Goal: Transaction & Acquisition: Download file/media

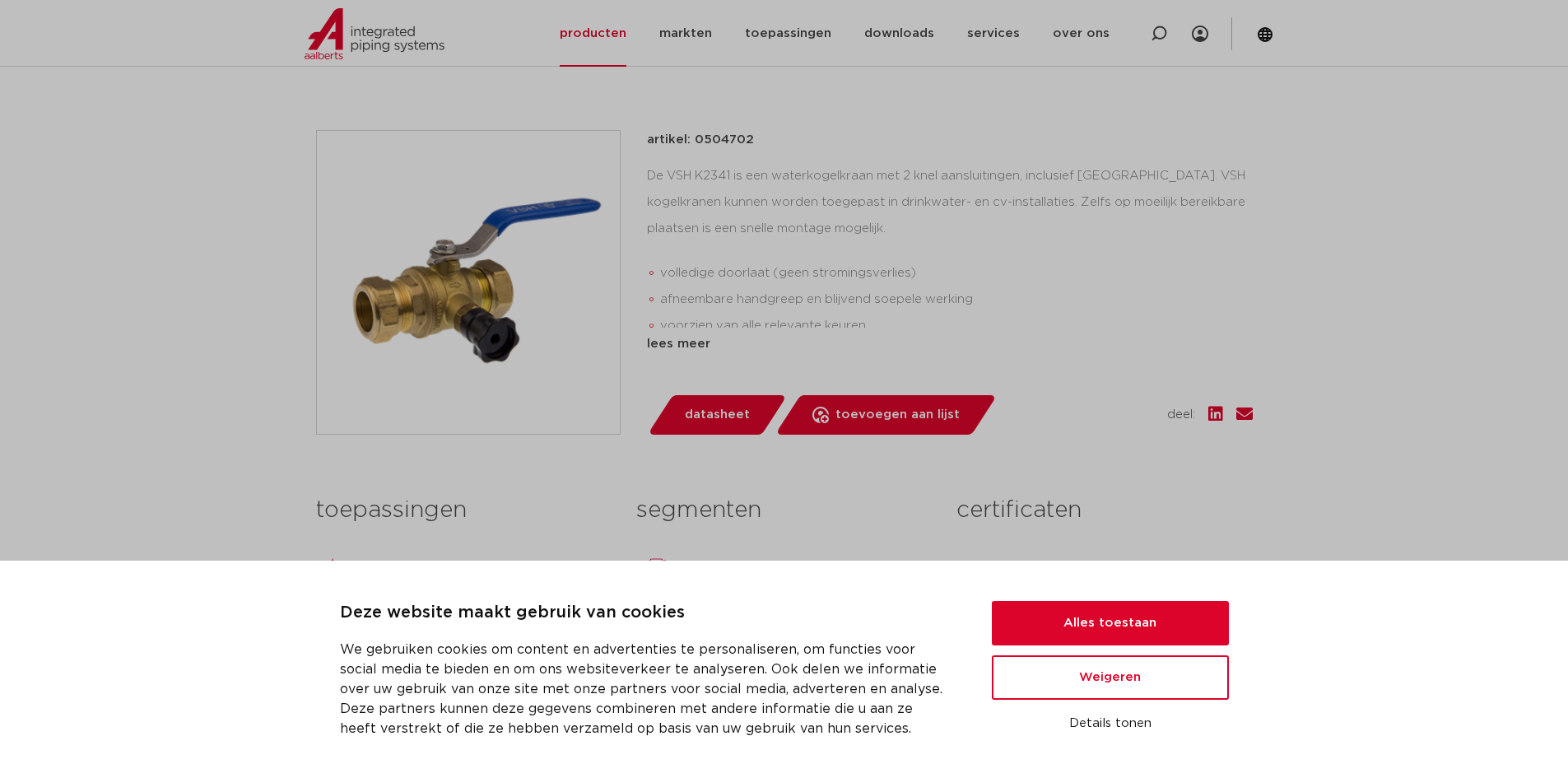
scroll to position [329, 0]
click at [1174, 626] on button "Alles toestaan" at bounding box center [1111, 623] width 237 height 44
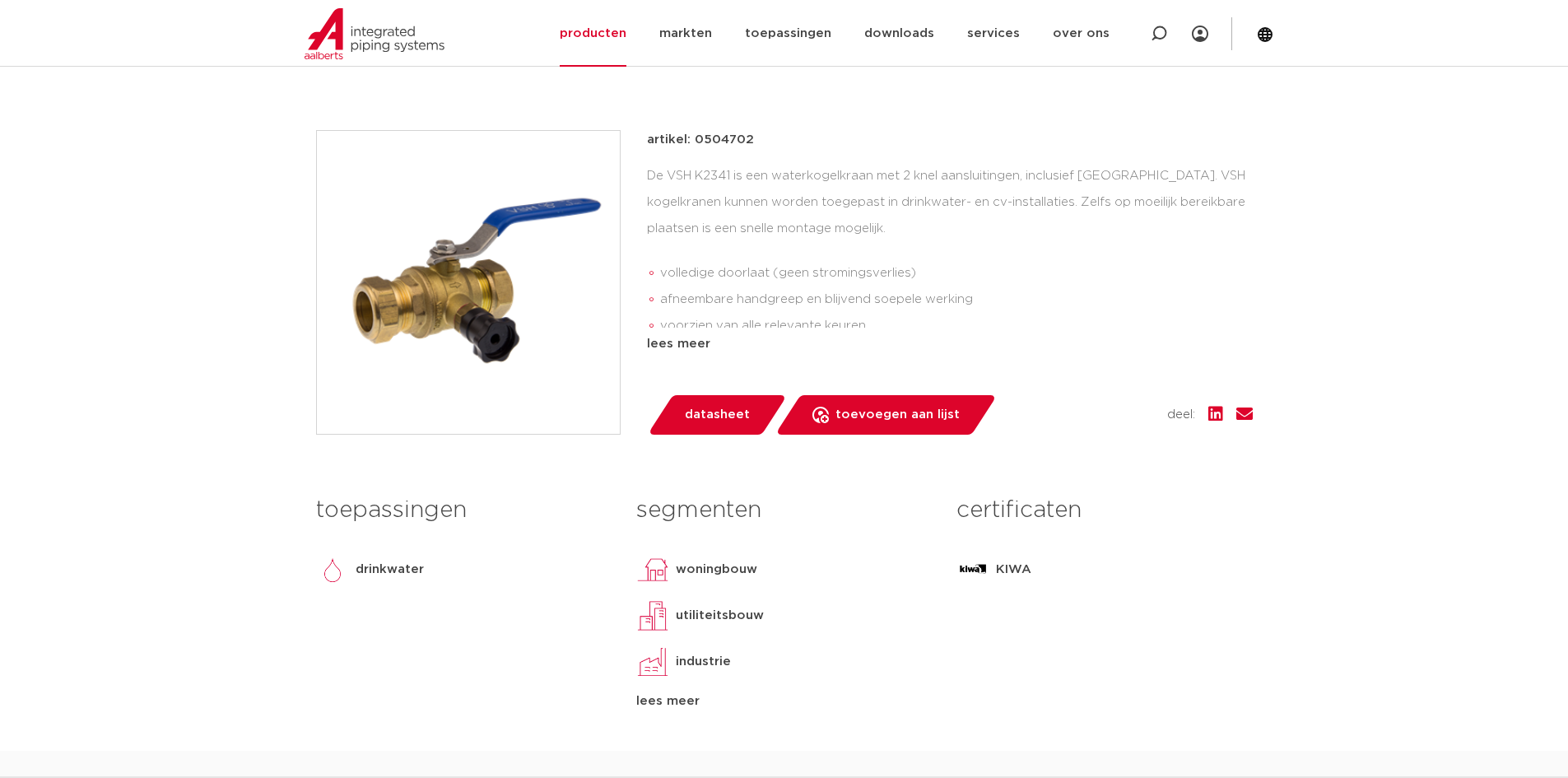
scroll to position [0, 0]
click at [919, 27] on link "downloads" at bounding box center [899, 33] width 70 height 66
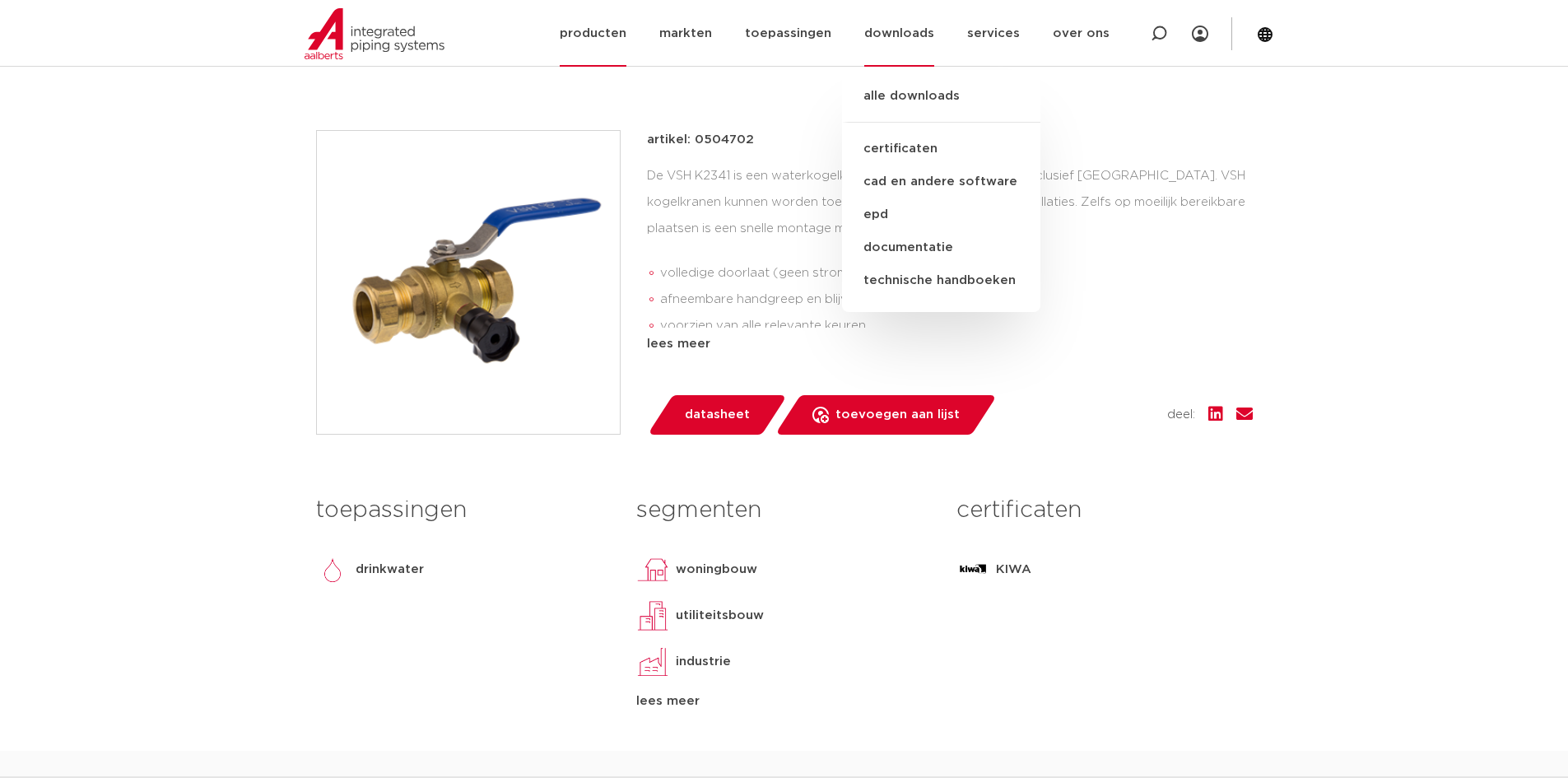
click at [918, 34] on link "downloads" at bounding box center [899, 33] width 70 height 66
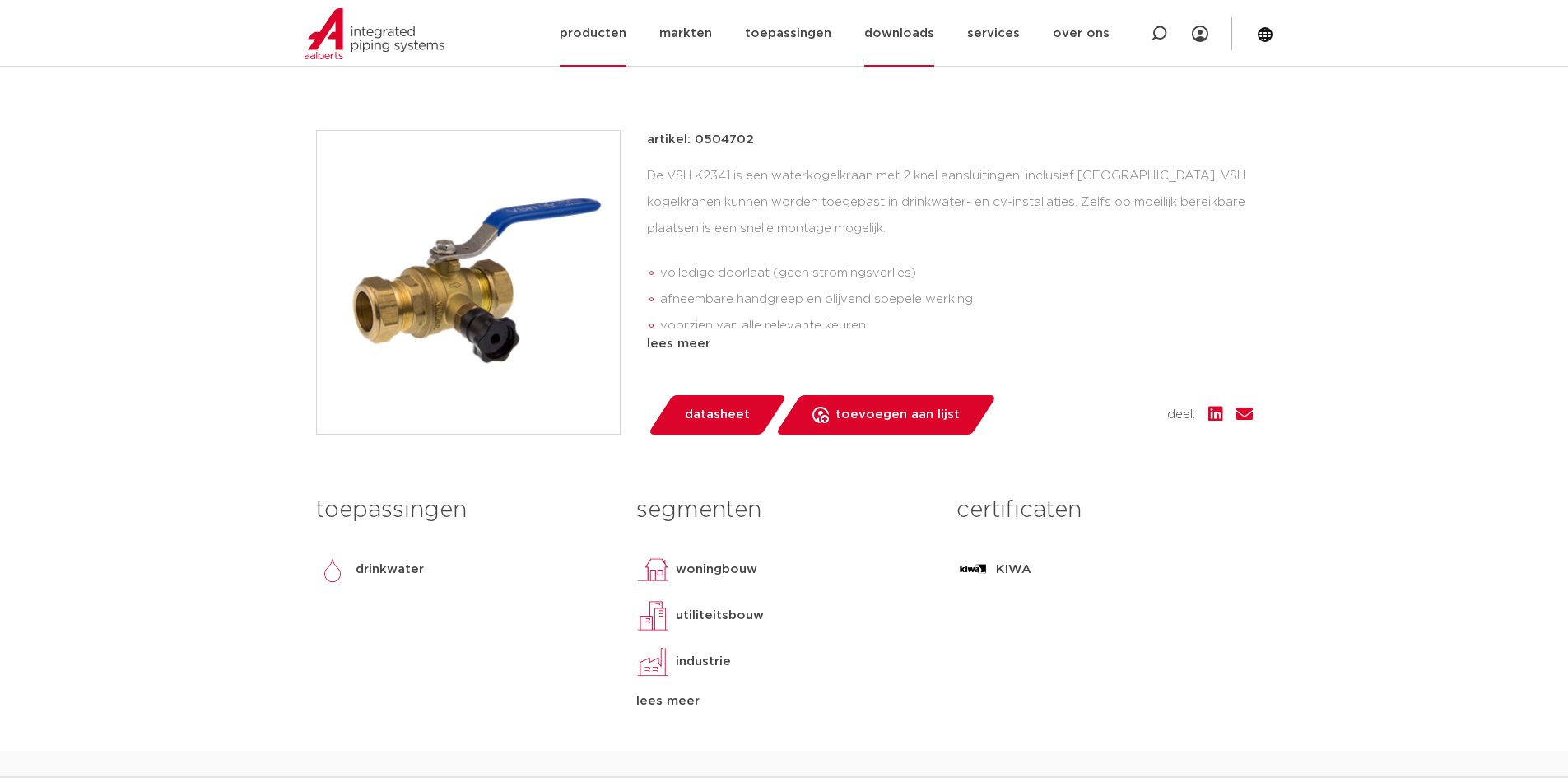
click at [912, 37] on link "downloads" at bounding box center [899, 33] width 70 height 66
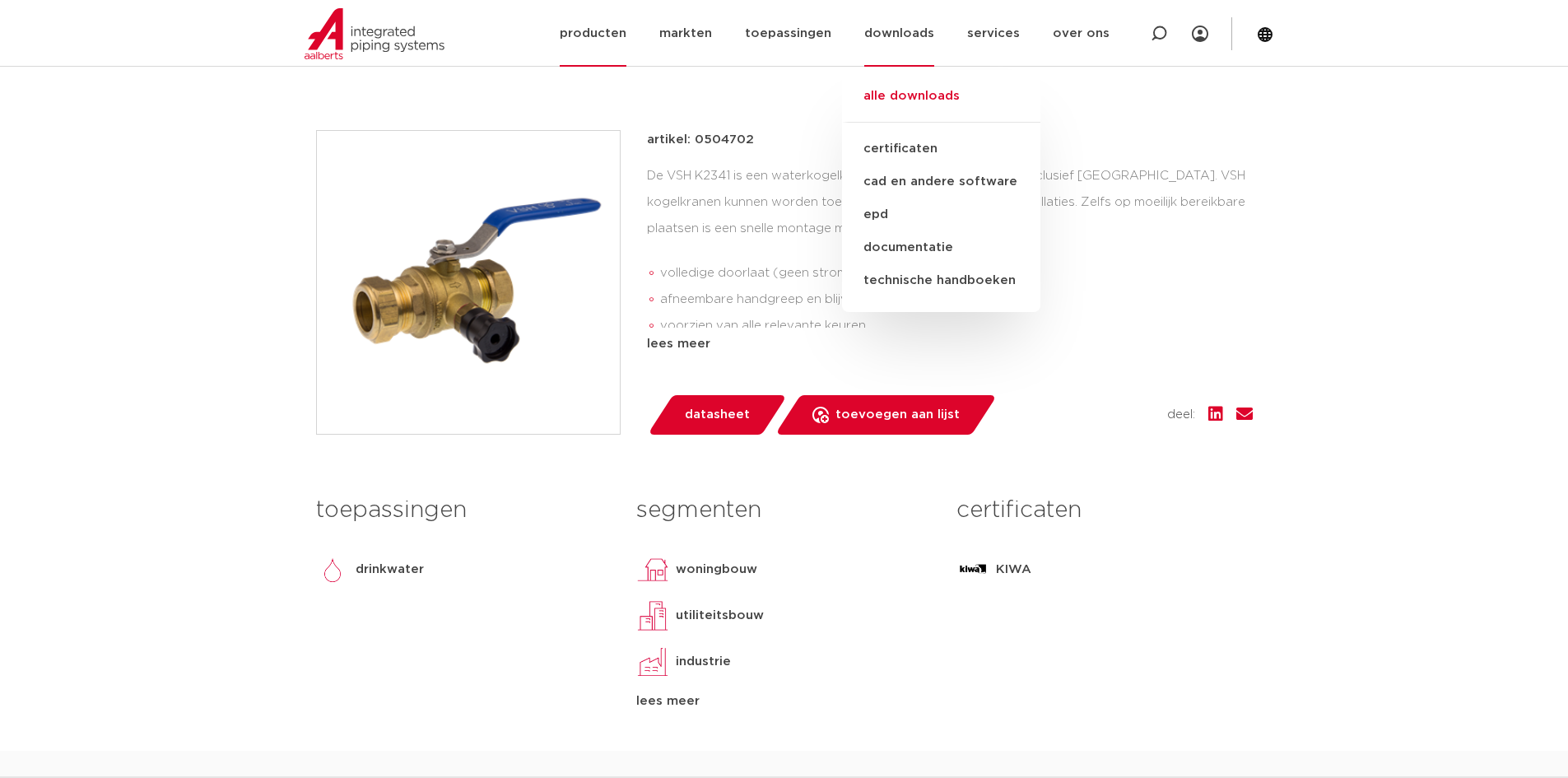
click at [927, 96] on link "alle downloads" at bounding box center [941, 105] width 198 height 37
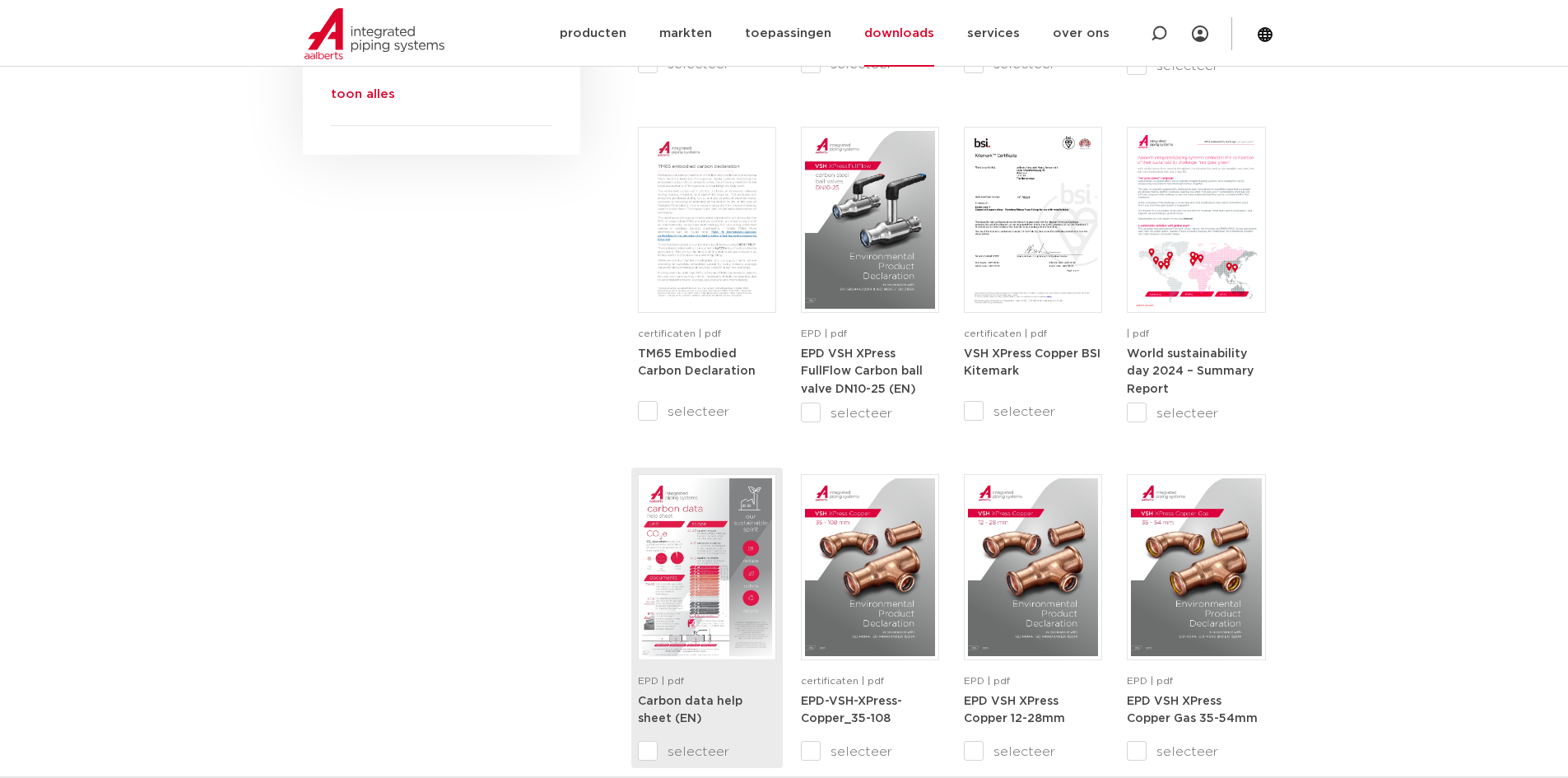
scroll to position [905, 0]
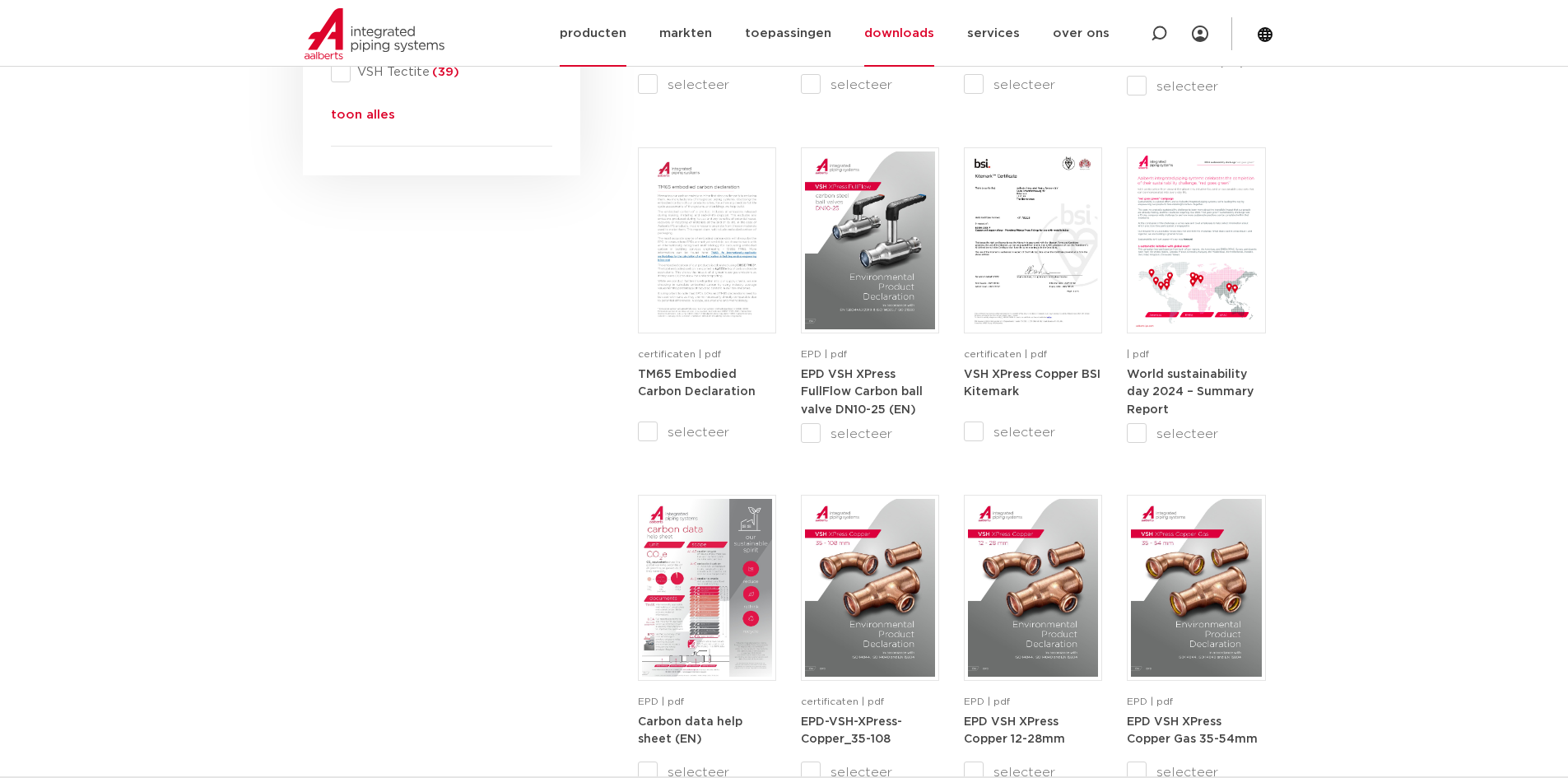
click at [604, 31] on link "producten" at bounding box center [592, 33] width 66 height 66
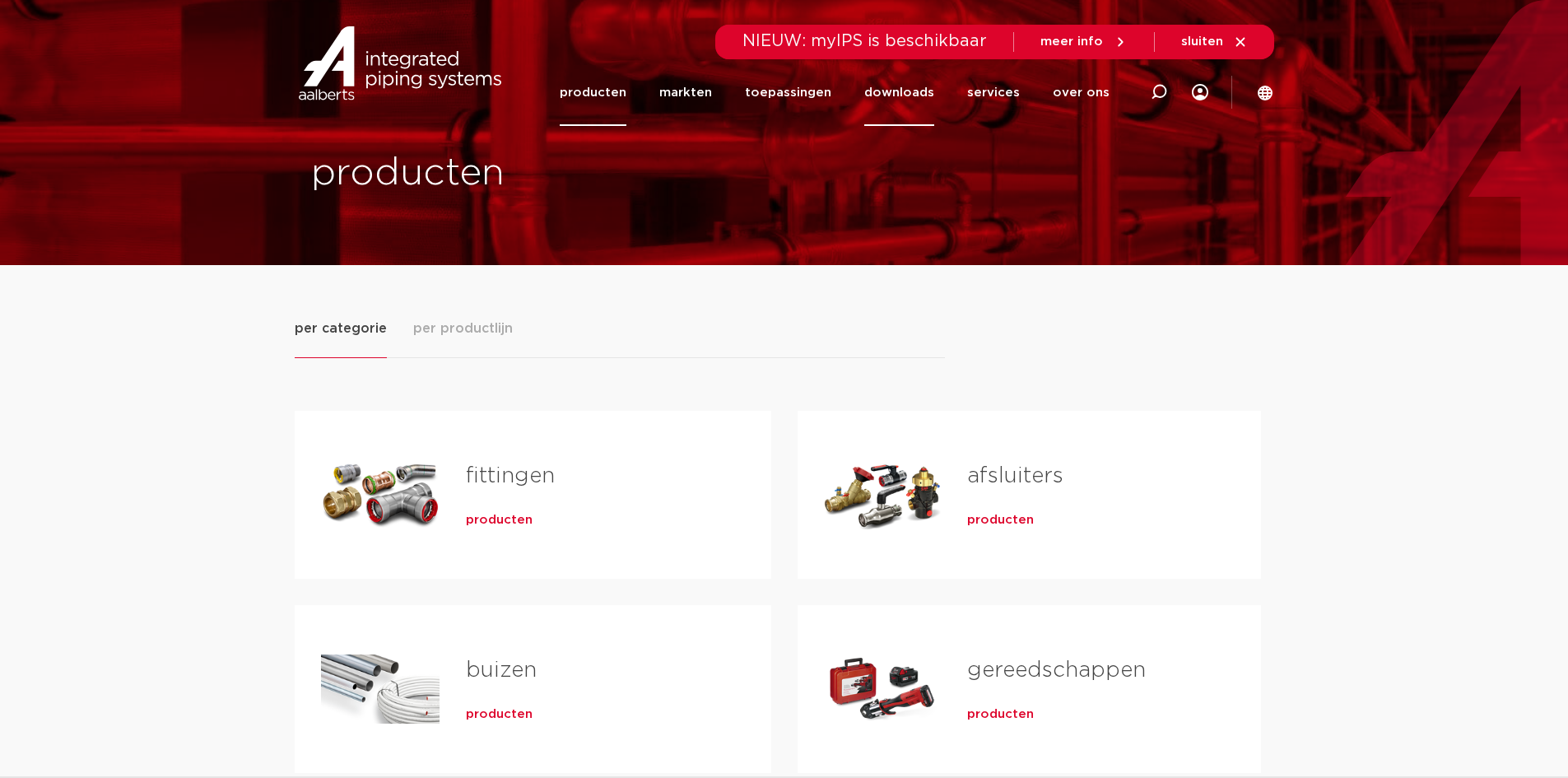
click at [909, 88] on link "downloads" at bounding box center [899, 92] width 70 height 66
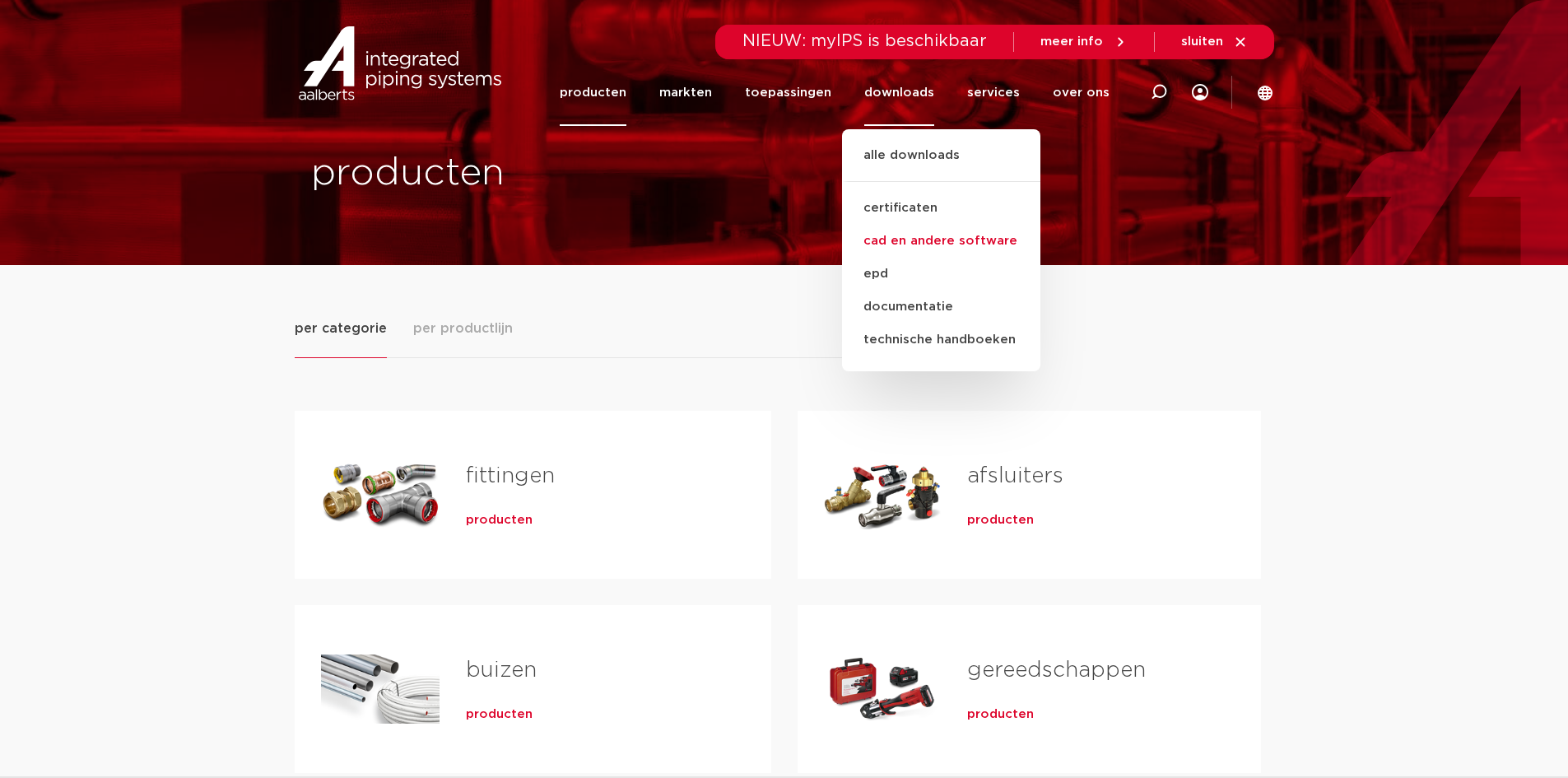
click at [938, 243] on link "cad en andere software" at bounding box center [941, 241] width 198 height 33
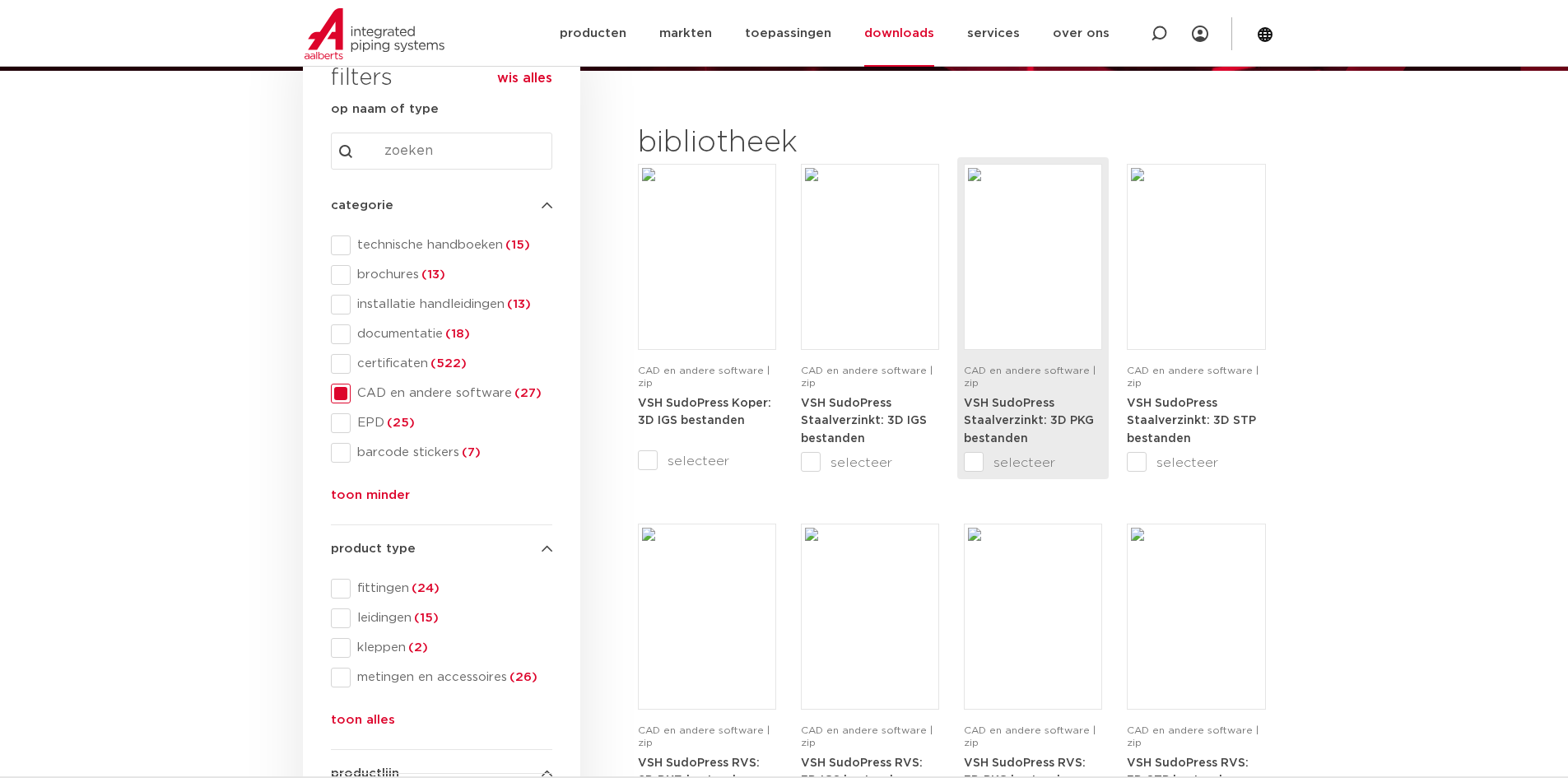
scroll to position [165, 0]
